Goal: Task Accomplishment & Management: Manage account settings

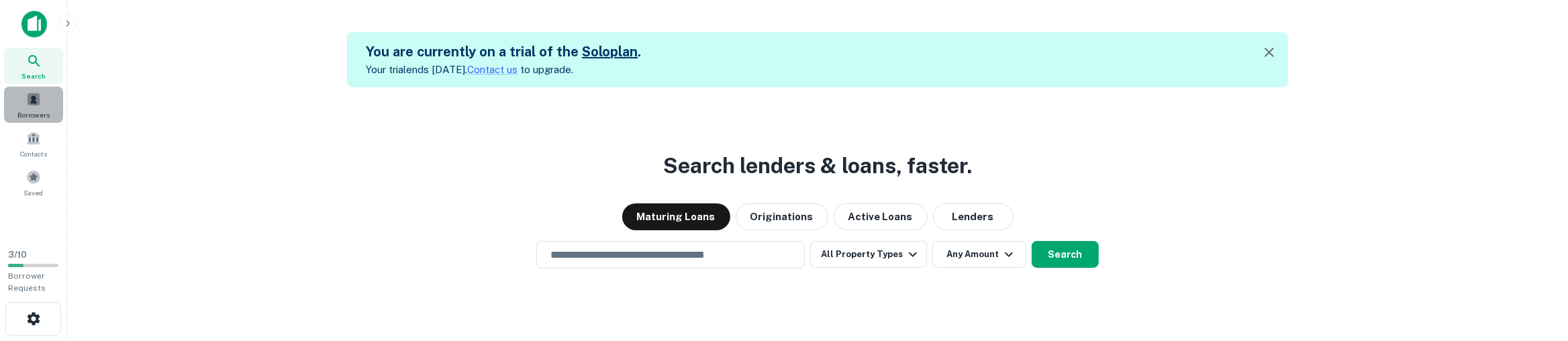
click at [14, 102] on div "Borrowers" at bounding box center [33, 104] width 59 height 36
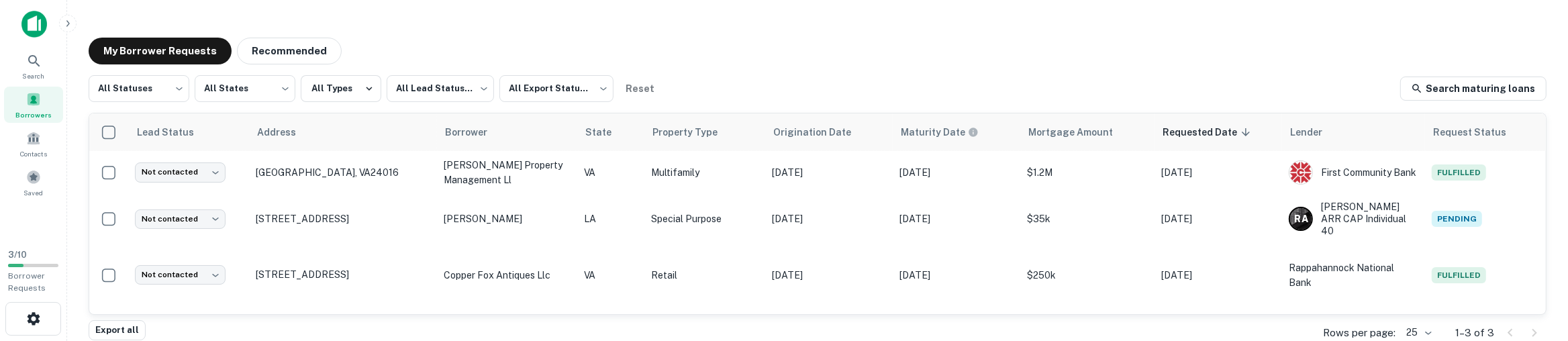
click at [1486, 86] on link "Search maturing loans" at bounding box center [1473, 88] width 146 height 24
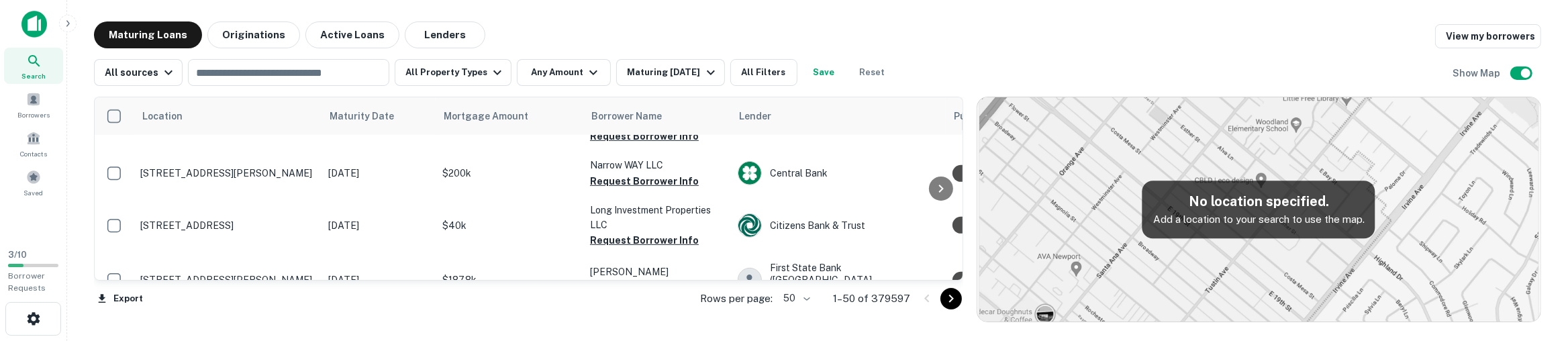
scroll to position [1132, 0]
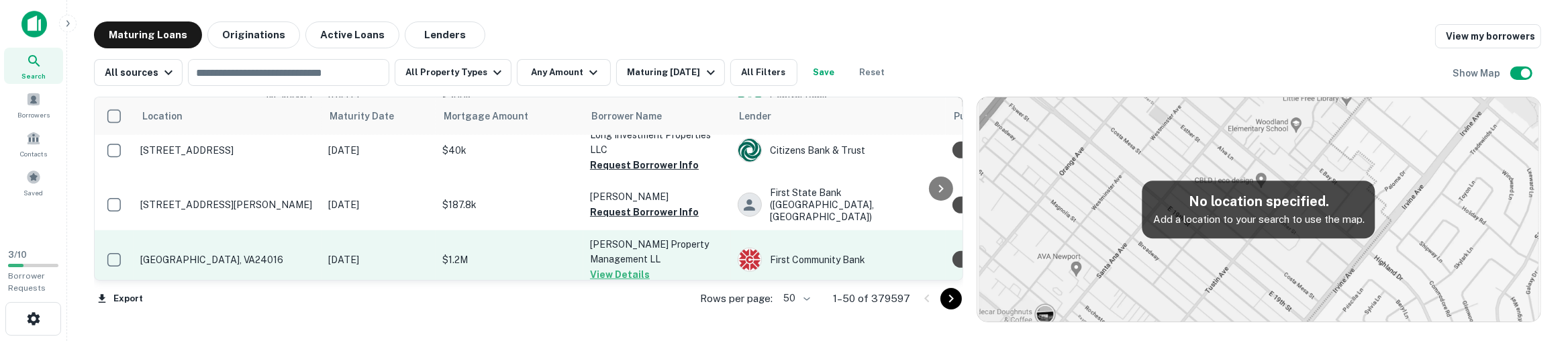
click at [624, 267] on button "View Details" at bounding box center [620, 274] width 60 height 16
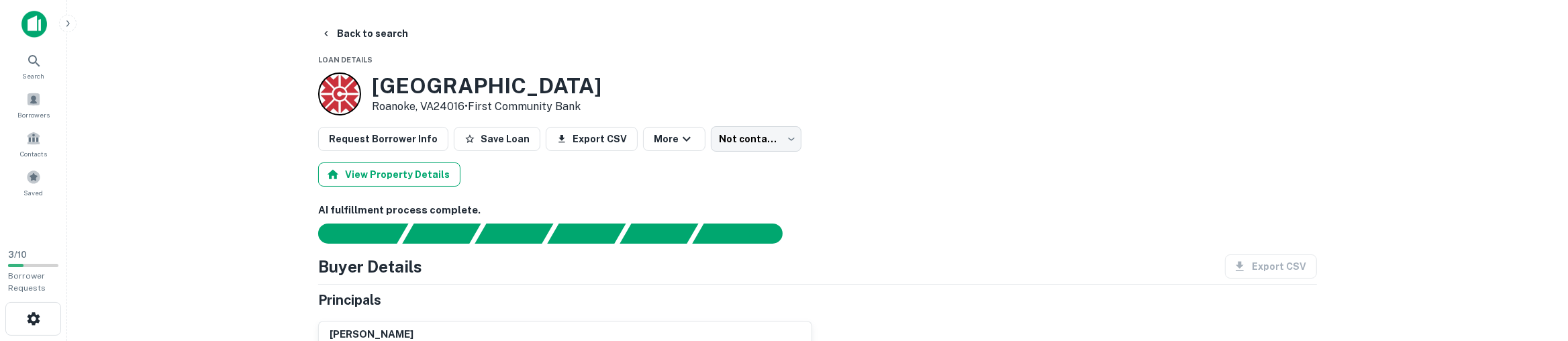
click at [438, 177] on button "View Property Details" at bounding box center [389, 174] width 142 height 24
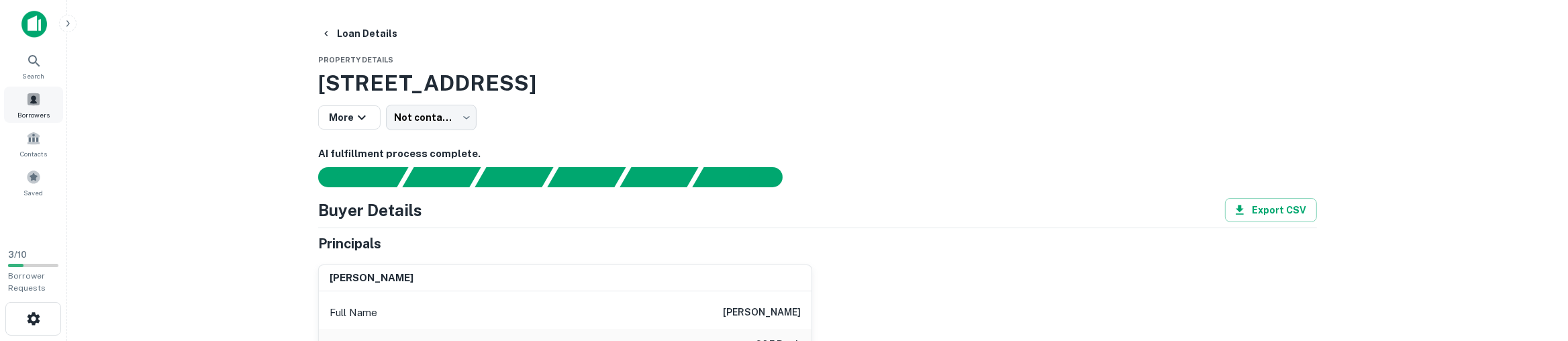
click at [61, 113] on div "Borrowers" at bounding box center [33, 104] width 59 height 36
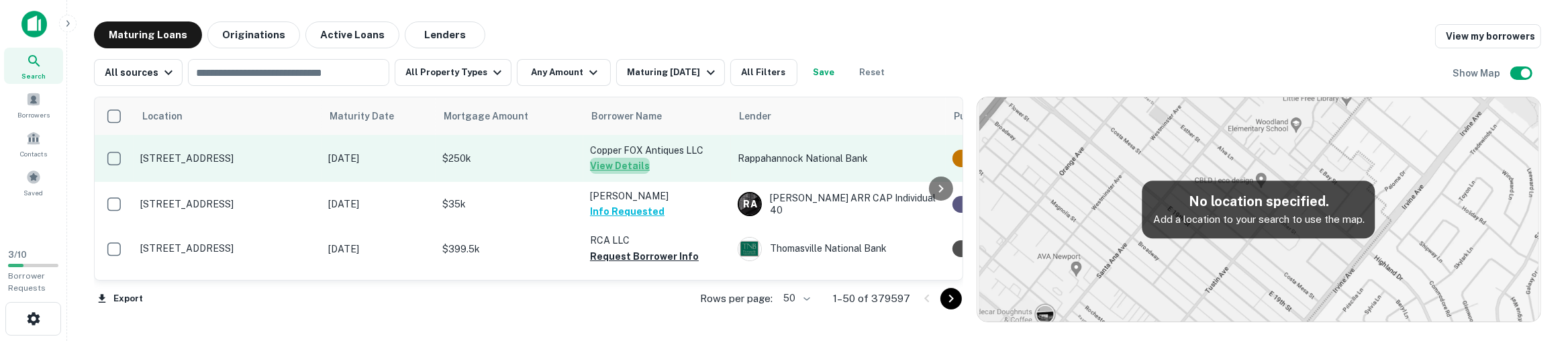
click at [622, 167] on button "View Details" at bounding box center [620, 166] width 60 height 16
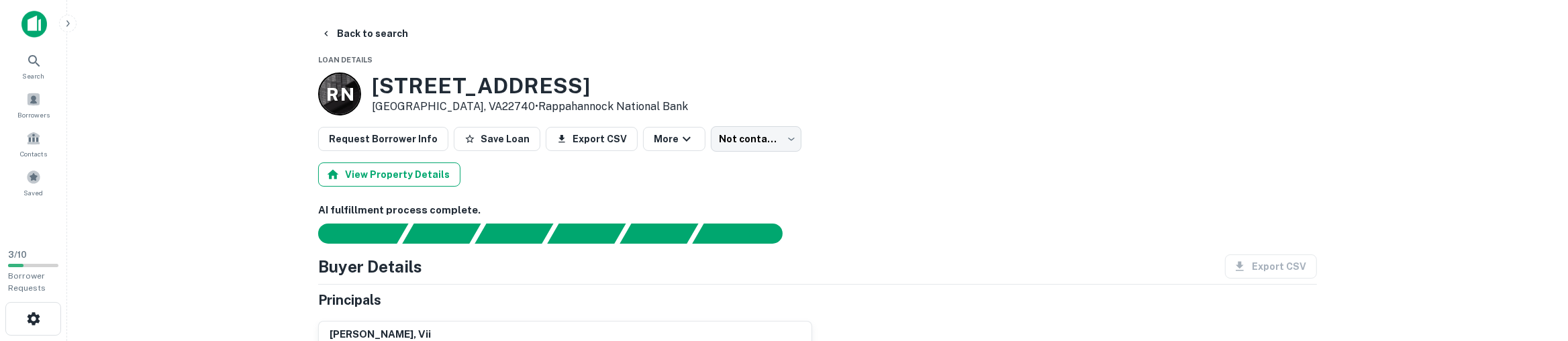
click at [405, 177] on button "View Property Details" at bounding box center [389, 174] width 142 height 24
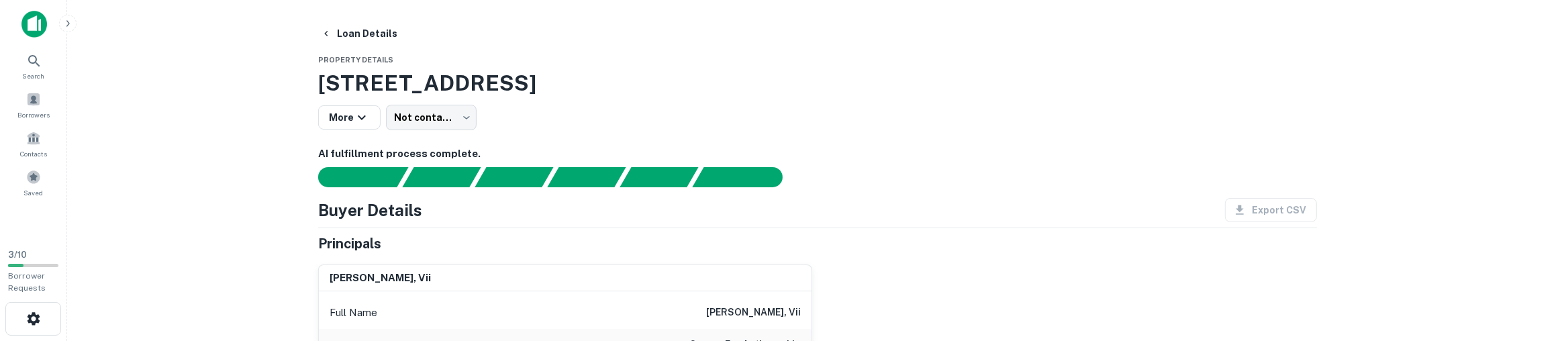
drag, startPoint x: 926, startPoint y: 323, endPoint x: 939, endPoint y: 322, distance: 13.0
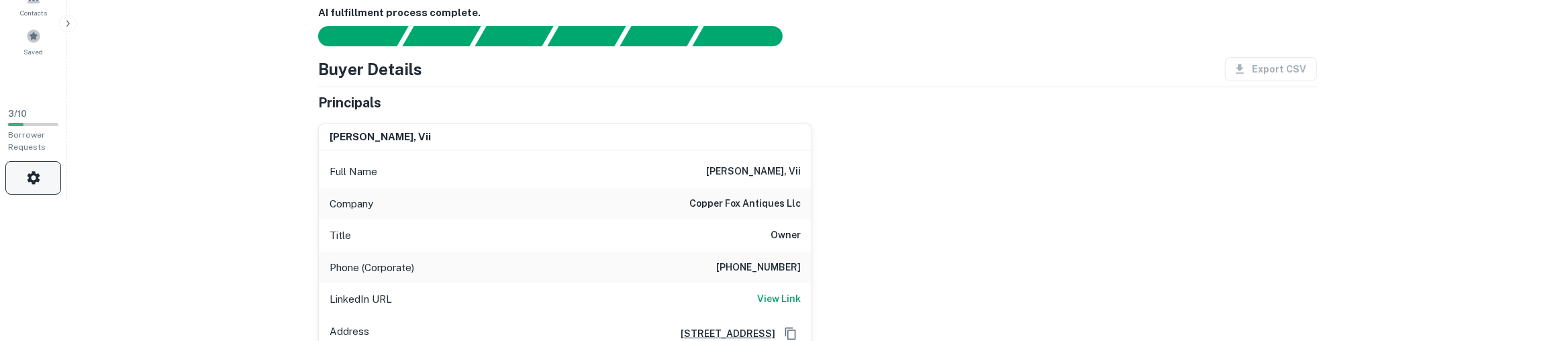
click at [49, 170] on button "button" at bounding box center [33, 177] width 56 height 33
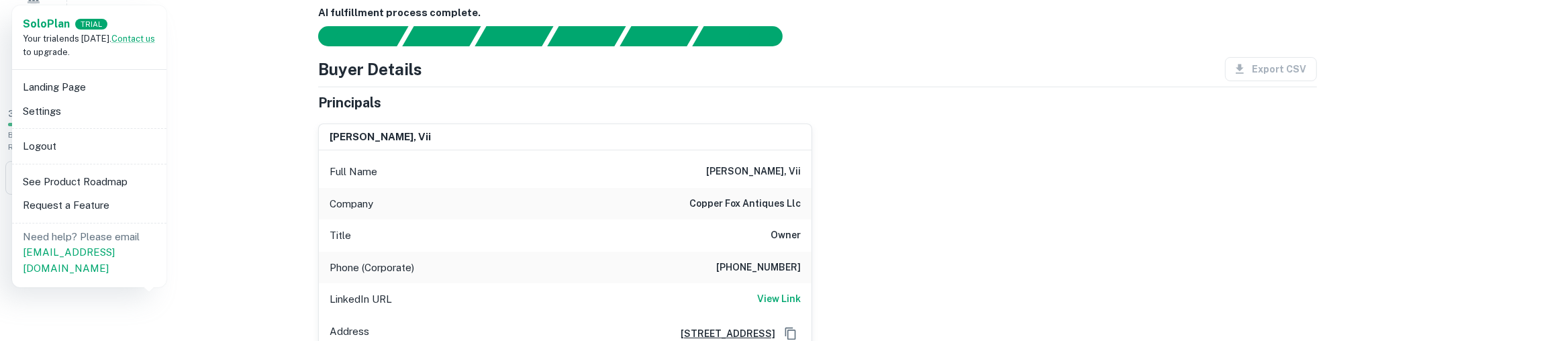
click at [274, 168] on div at bounding box center [784, 170] width 1568 height 341
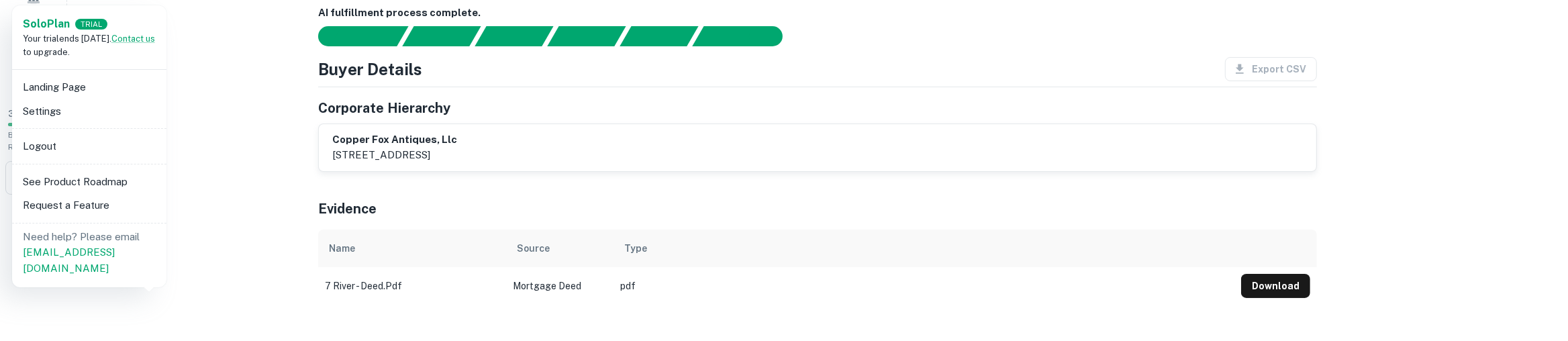
scroll to position [141, 0]
click at [100, 108] on li "Settings" at bounding box center [89, 111] width 143 height 24
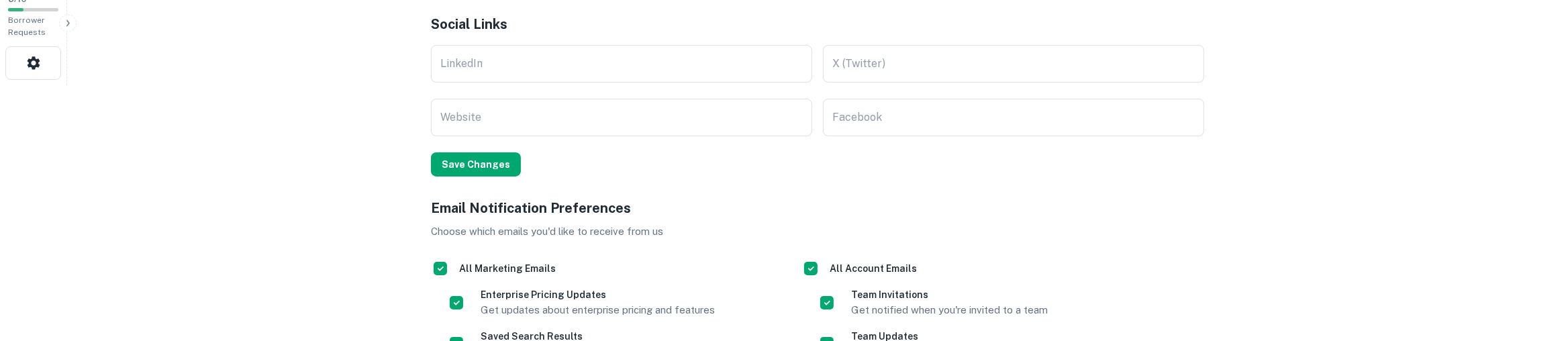
scroll to position [282, 0]
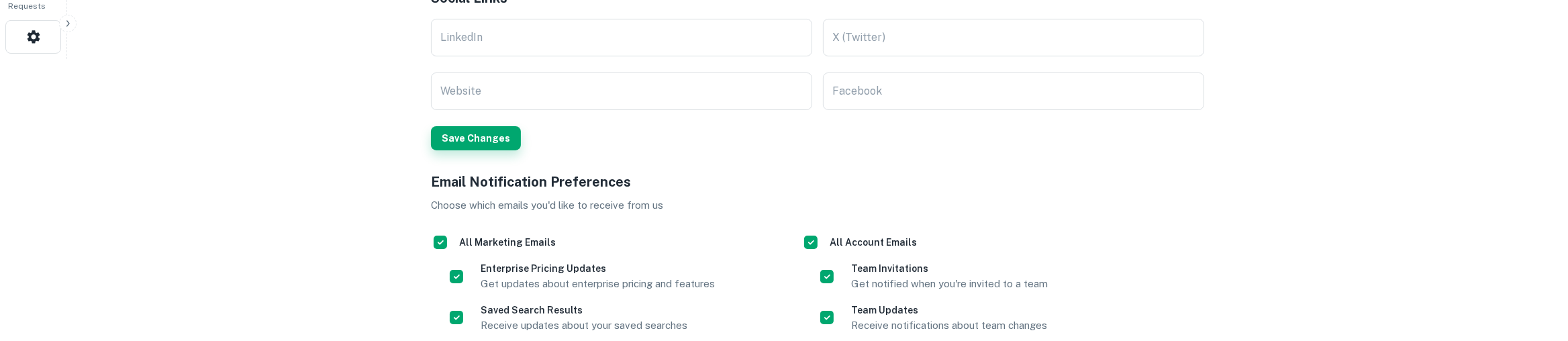
click at [464, 143] on button "Save Changes" at bounding box center [476, 138] width 90 height 24
